Goal: Find contact information: Find contact information

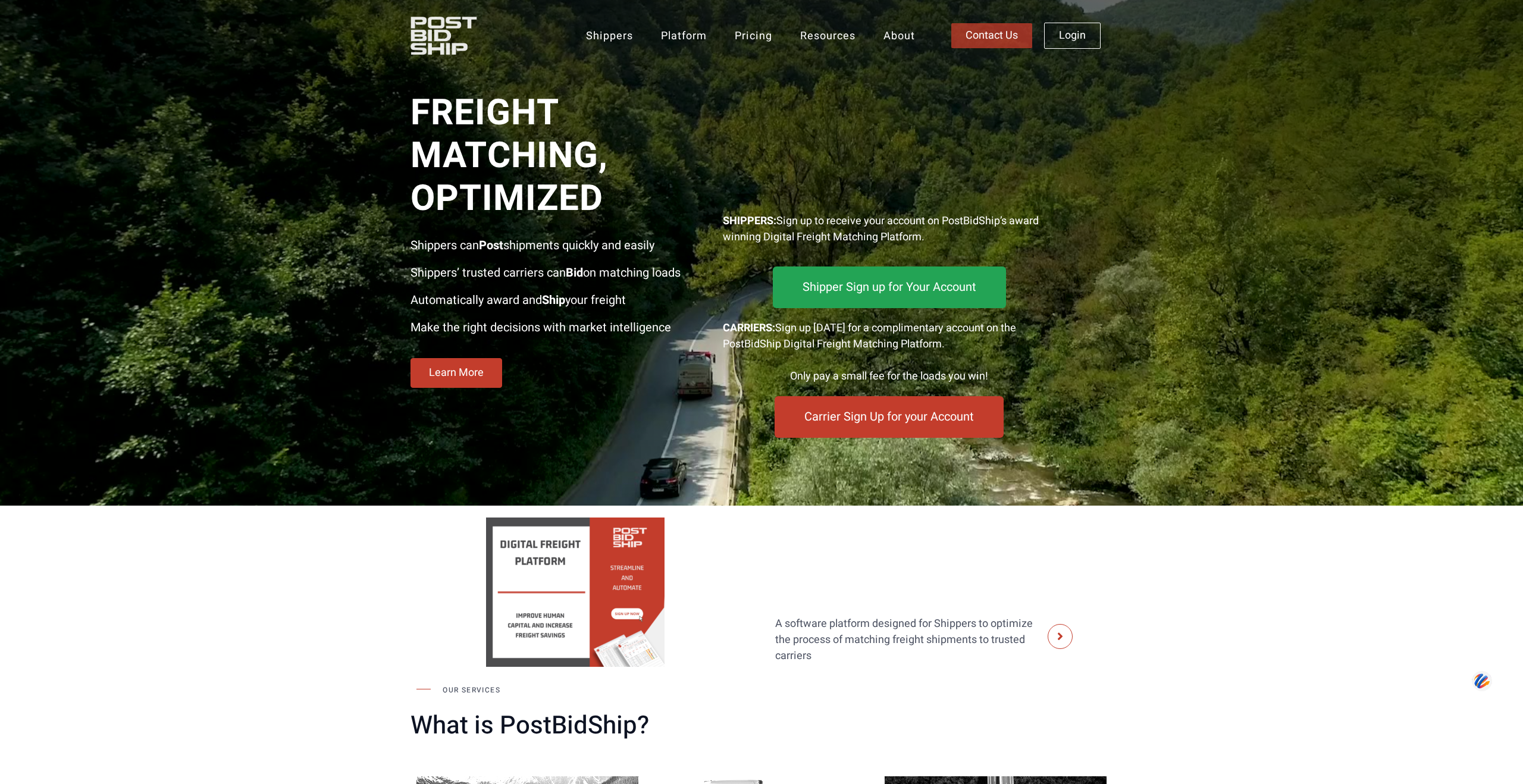
click at [992, 35] on span "Contact Us" at bounding box center [992, 35] width 52 height 11
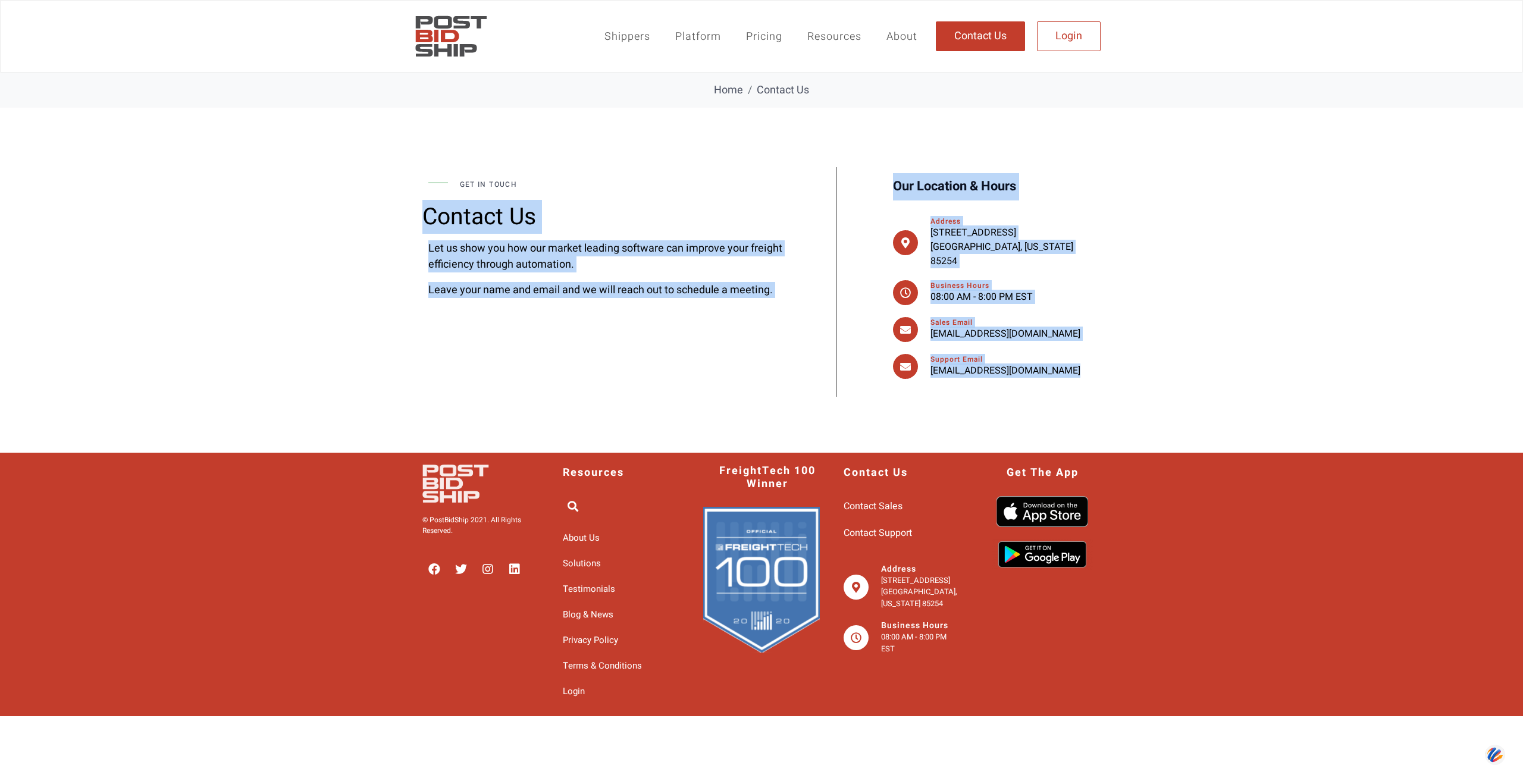
drag, startPoint x: 1083, startPoint y: 374, endPoint x: 650, endPoint y: 185, distance: 472.5
click at [650, 185] on div "get in touch Contact Us Let us show you how our market leading software can imp…" at bounding box center [761, 282] width 690 height 230
copy div "Contact Us Let us show you how our market leading software can improve your fre…"
